Goal: Check status: Check status

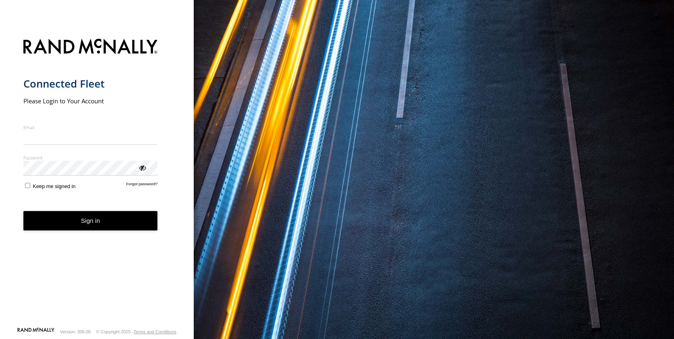
click at [40, 138] on input "Email" at bounding box center [90, 137] width 134 height 15
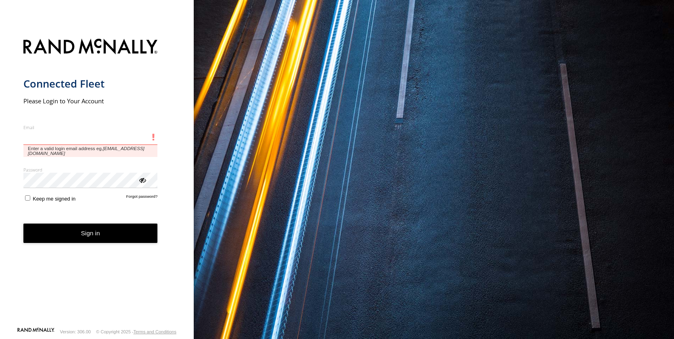
type input "**********"
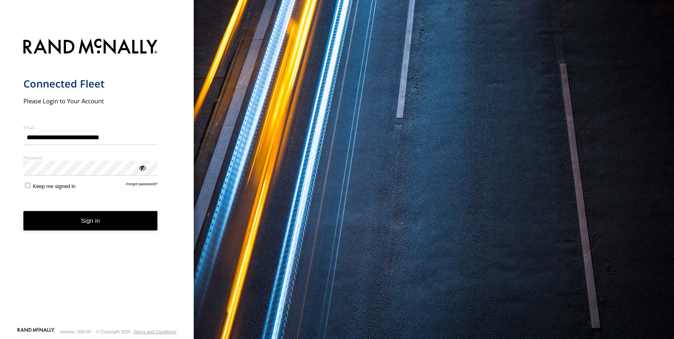
click at [80, 220] on button "Sign in" at bounding box center [90, 221] width 134 height 20
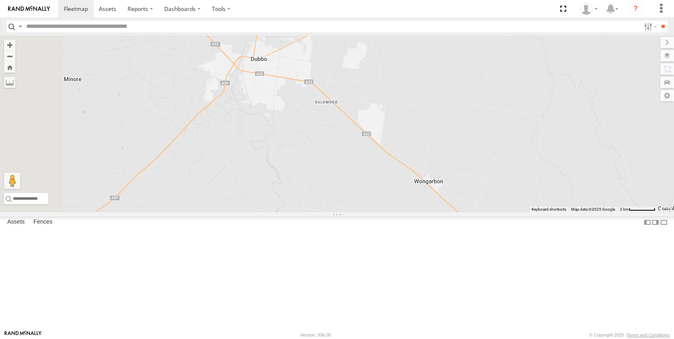
drag, startPoint x: 328, startPoint y: 167, endPoint x: 579, endPoint y: 287, distance: 278.7
click at [582, 212] on div "[PERSON_NAME] - NEW ute" at bounding box center [337, 124] width 674 height 177
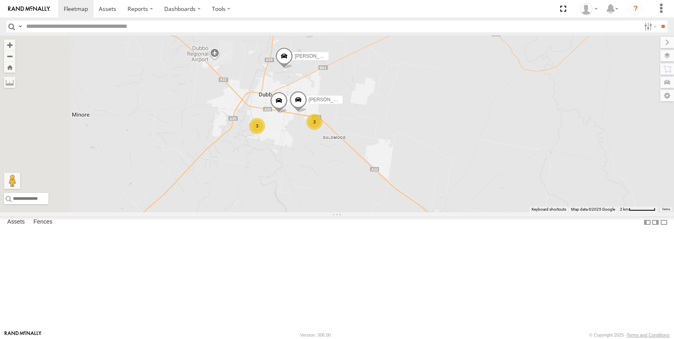
drag, startPoint x: 393, startPoint y: 197, endPoint x: 396, endPoint y: 192, distance: 5.8
click at [401, 212] on div "Darcy Furnell - NEW ute Jack Parker 3 Spare 3 Harrison Maybury" at bounding box center [337, 124] width 674 height 177
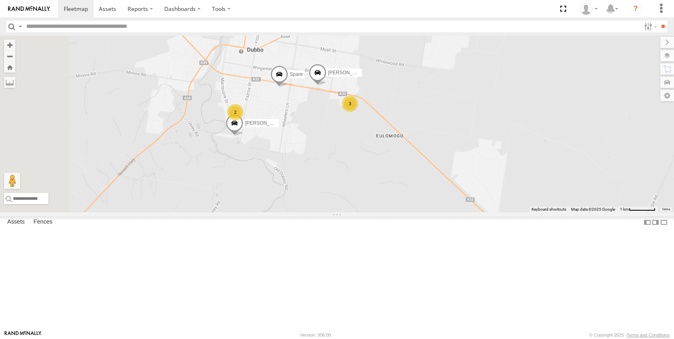
drag, startPoint x: 382, startPoint y: 207, endPoint x: 396, endPoint y: 109, distance: 99.1
click at [397, 109] on div "Darcy Furnell - NEW ute Jack Parker Spare Harrison Maybury Billy Richardson 3 2" at bounding box center [337, 124] width 674 height 177
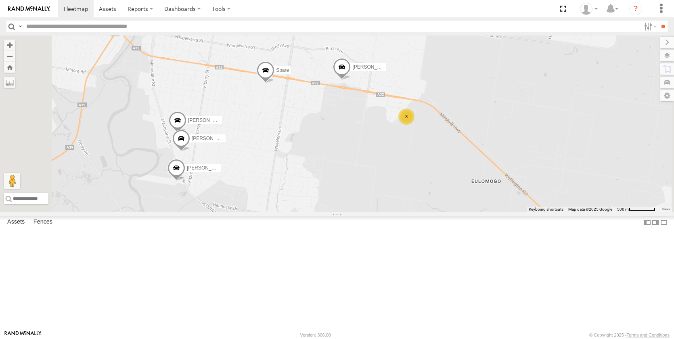
drag, startPoint x: 379, startPoint y: 138, endPoint x: 379, endPoint y: 169, distance: 31.1
click at [379, 169] on div "Darcy Furnell - NEW ute Jack Parker Spare Harrison Maybury Billy Richardson 3 K…" at bounding box center [337, 124] width 674 height 177
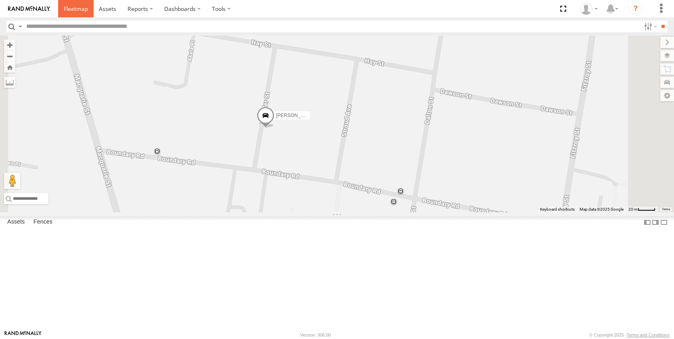
click at [73, 6] on span at bounding box center [76, 9] width 24 height 8
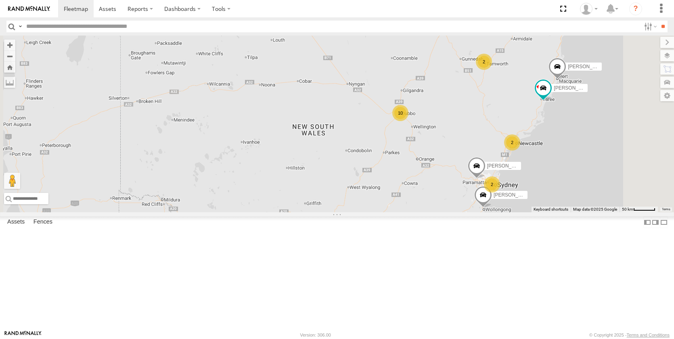
drag, startPoint x: 534, startPoint y: 162, endPoint x: 483, endPoint y: 201, distance: 63.6
click at [483, 201] on div "[PERSON_NAME] - NEW ute [PERSON_NAME] 10 2 [PERSON_NAME] [PERSON_NAME] [PERSON_…" at bounding box center [337, 124] width 674 height 177
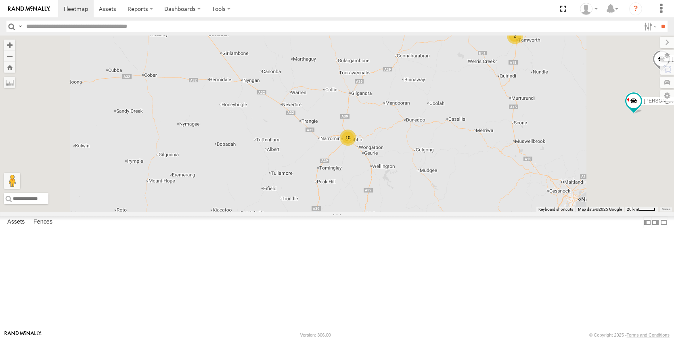
drag, startPoint x: 492, startPoint y: 181, endPoint x: 473, endPoint y: 187, distance: 20.6
click at [473, 187] on div "[PERSON_NAME] - NEW ute [PERSON_NAME] [PERSON_NAME] [PERSON_NAME] [PERSON_NAME]…" at bounding box center [337, 124] width 674 height 177
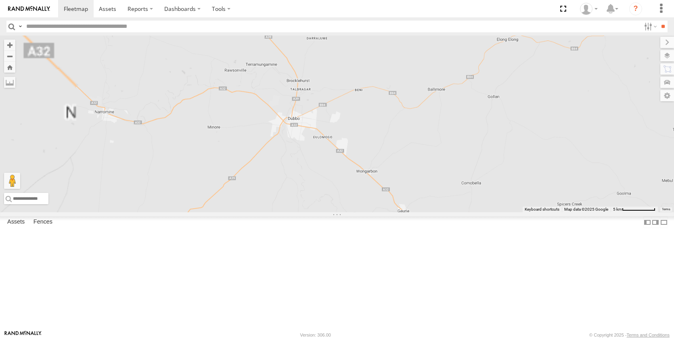
drag, startPoint x: 425, startPoint y: 236, endPoint x: 486, endPoint y: 199, distance: 71.2
click at [485, 199] on div "[PERSON_NAME] - NEW ute [PERSON_NAME] [PERSON_NAME] [PERSON_NAME] [PERSON_NAME]" at bounding box center [337, 124] width 674 height 177
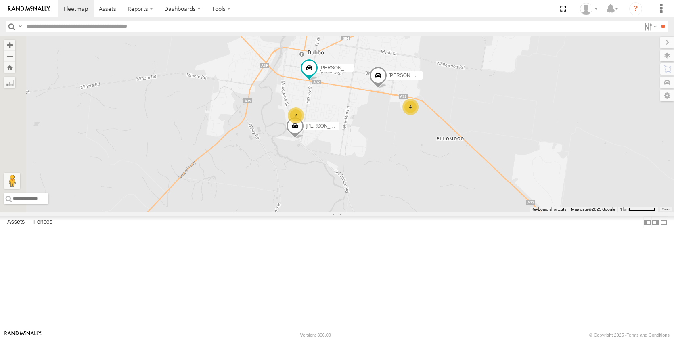
drag, startPoint x: 373, startPoint y: 193, endPoint x: 458, endPoint y: 204, distance: 85.9
click at [458, 204] on div "[PERSON_NAME] - NEW ute [PERSON_NAME] [PERSON_NAME] [PERSON_NAME] [PERSON_NAME]…" at bounding box center [337, 124] width 674 height 177
